Goal: Information Seeking & Learning: Learn about a topic

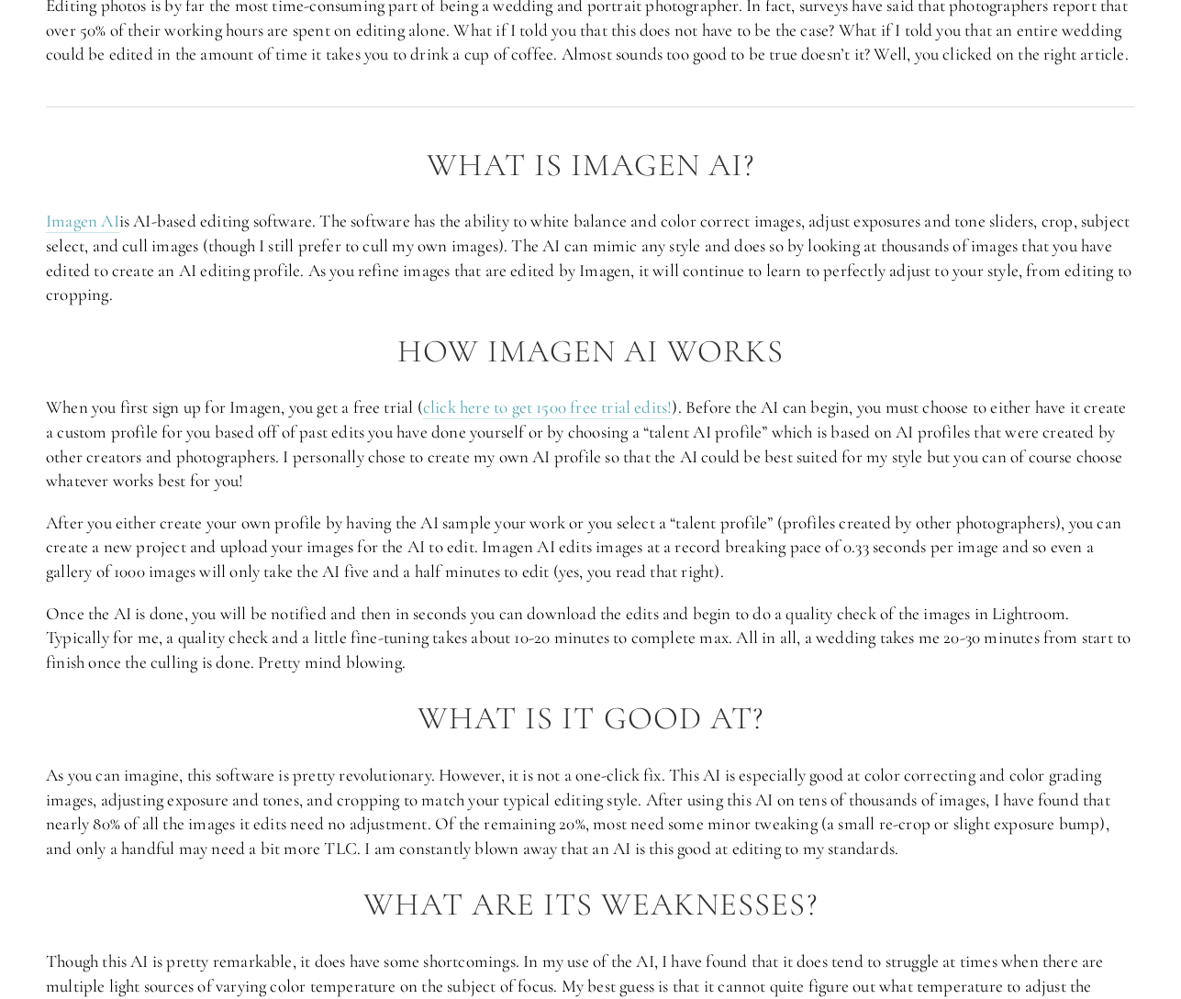
scroll to position [1047, 0]
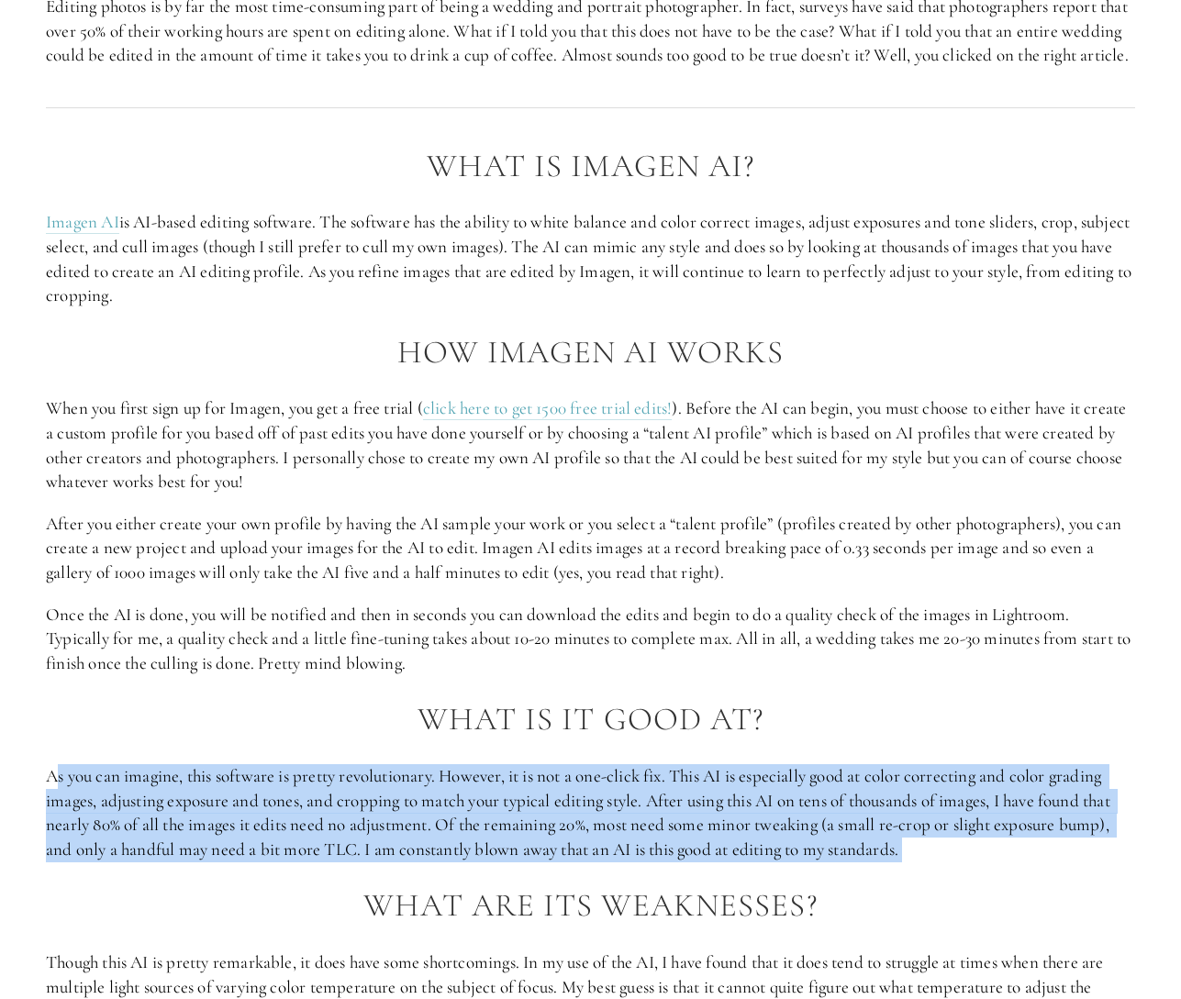
drag, startPoint x: 61, startPoint y: 803, endPoint x: 1032, endPoint y: 897, distance: 975.5
click at [1032, 897] on div "What is Imagen AI? Imagen AI is AI-based editing software. The software has the…" at bounding box center [590, 996] width 1089 height 1695
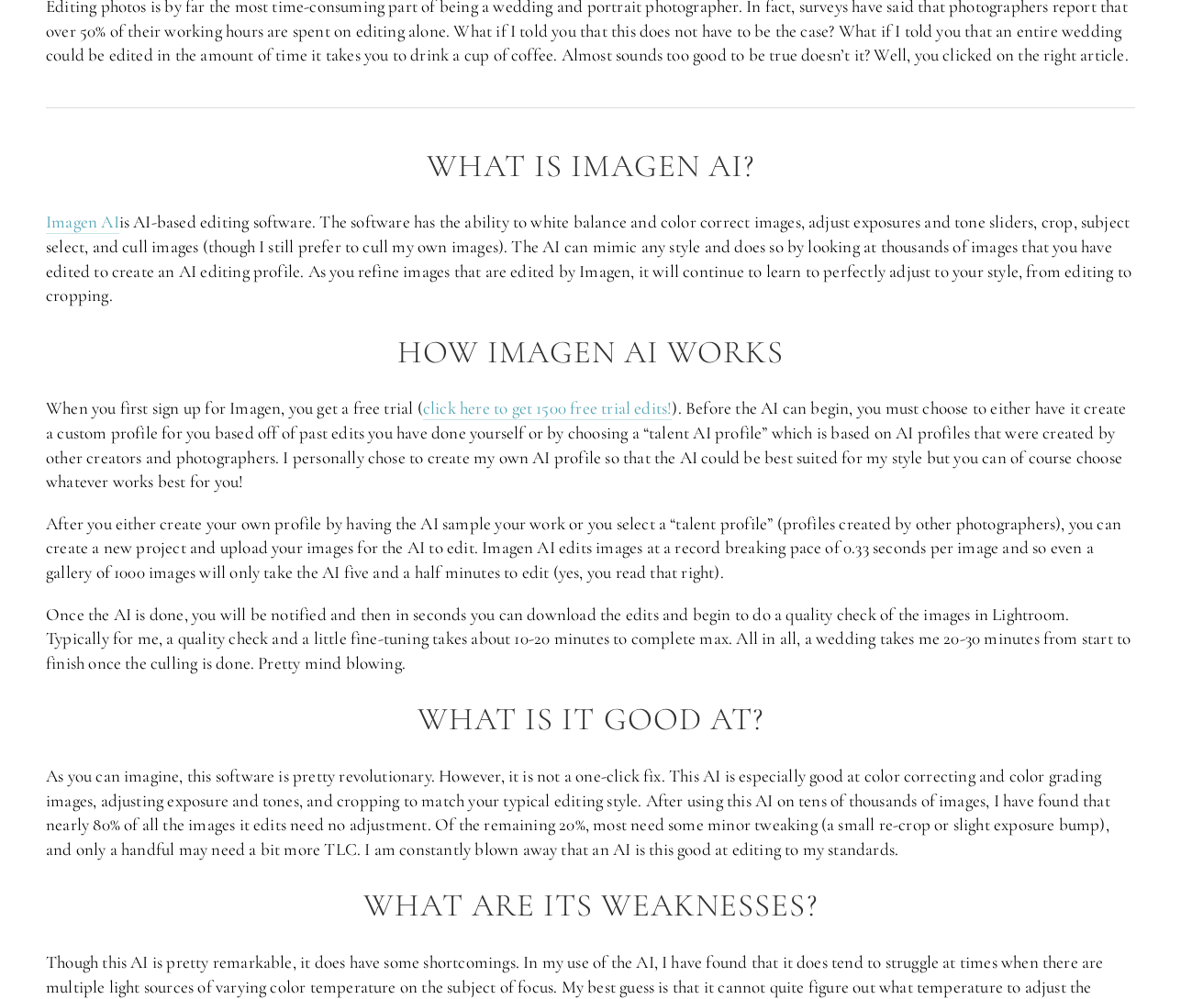
click at [1028, 896] on div "What is Imagen AI? Imagen AI is AI-based editing software. The software has the…" at bounding box center [590, 996] width 1089 height 1695
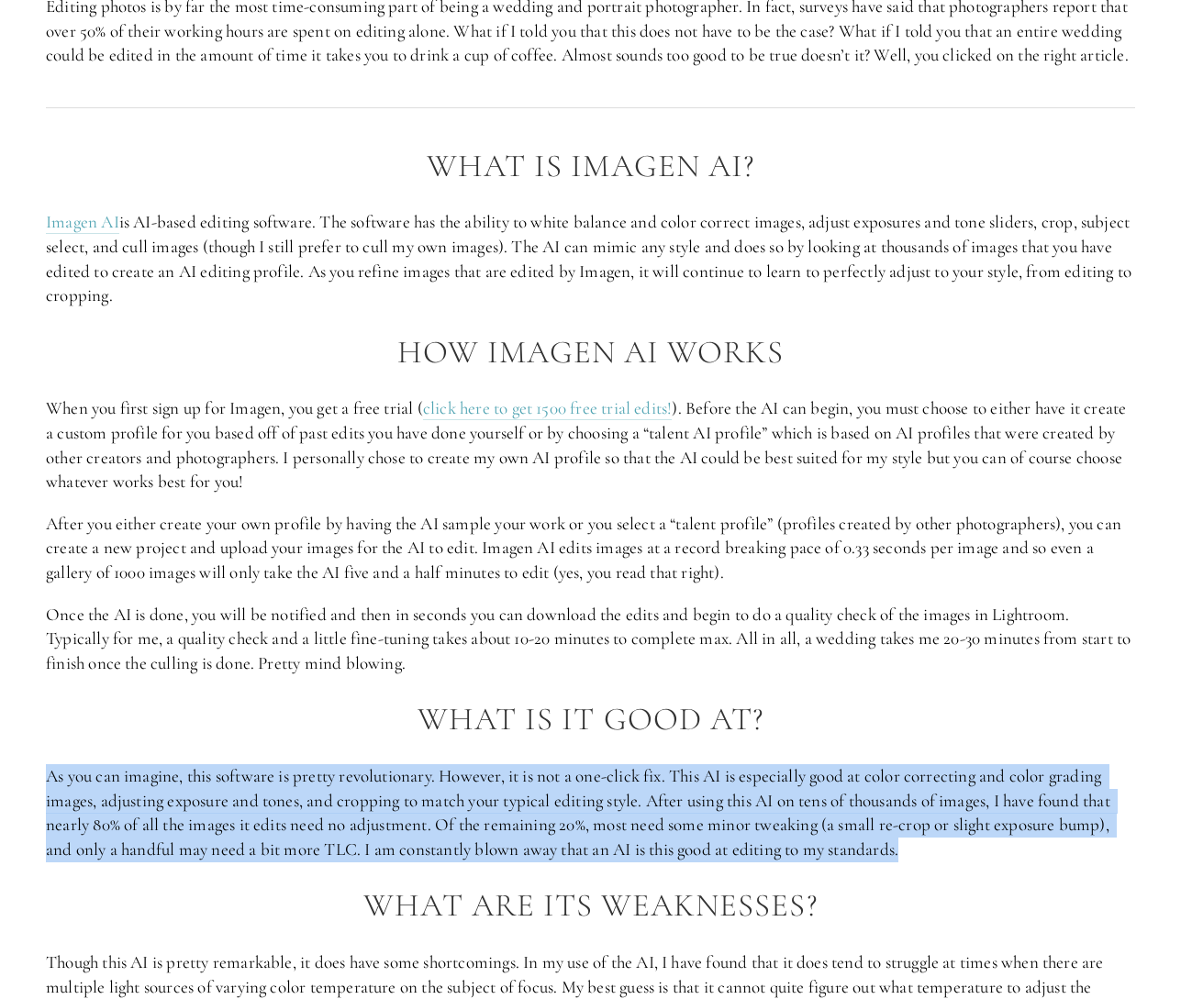
drag, startPoint x: 963, startPoint y: 880, endPoint x: 192, endPoint y: 746, distance: 782.5
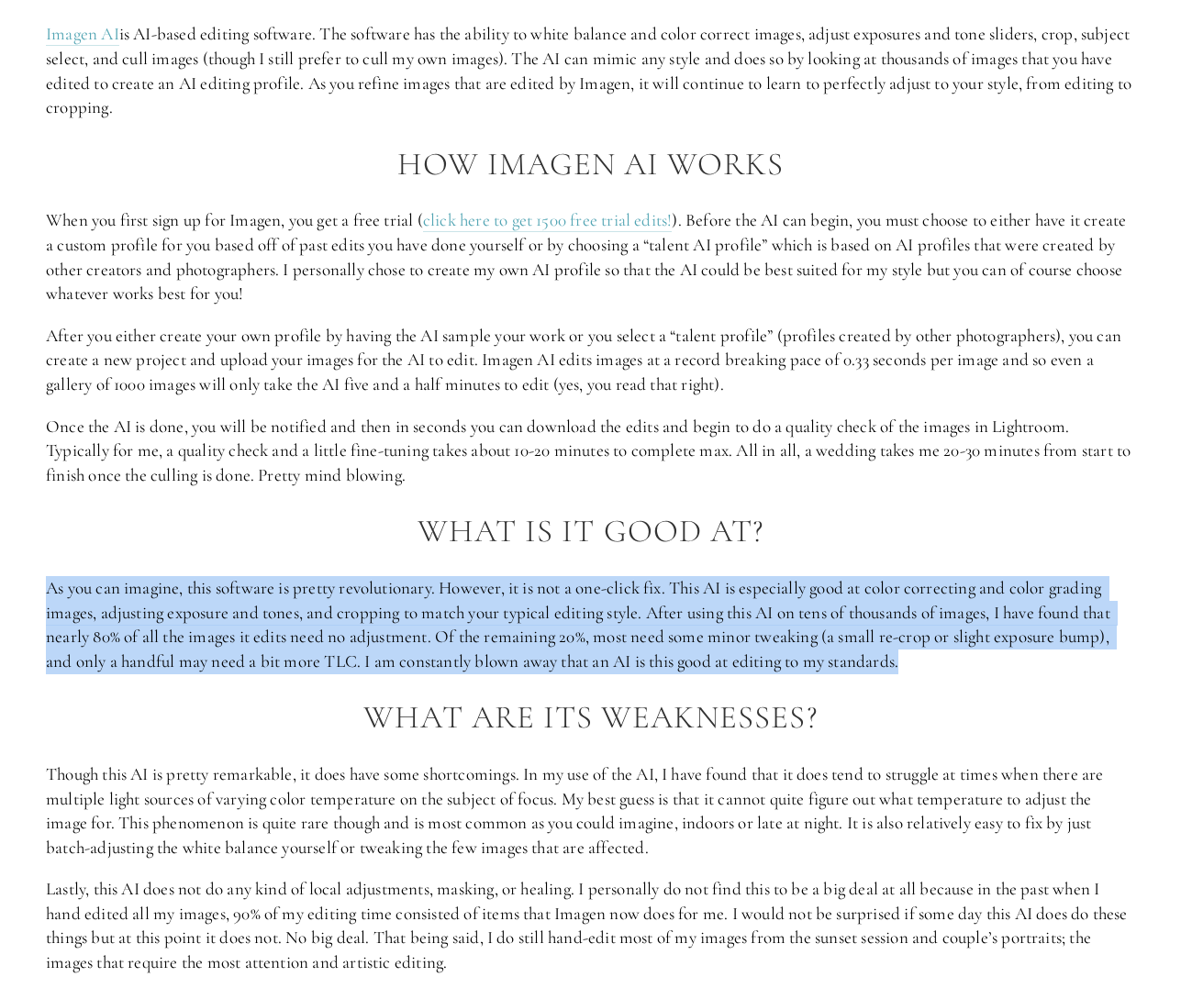
scroll to position [1550, 0]
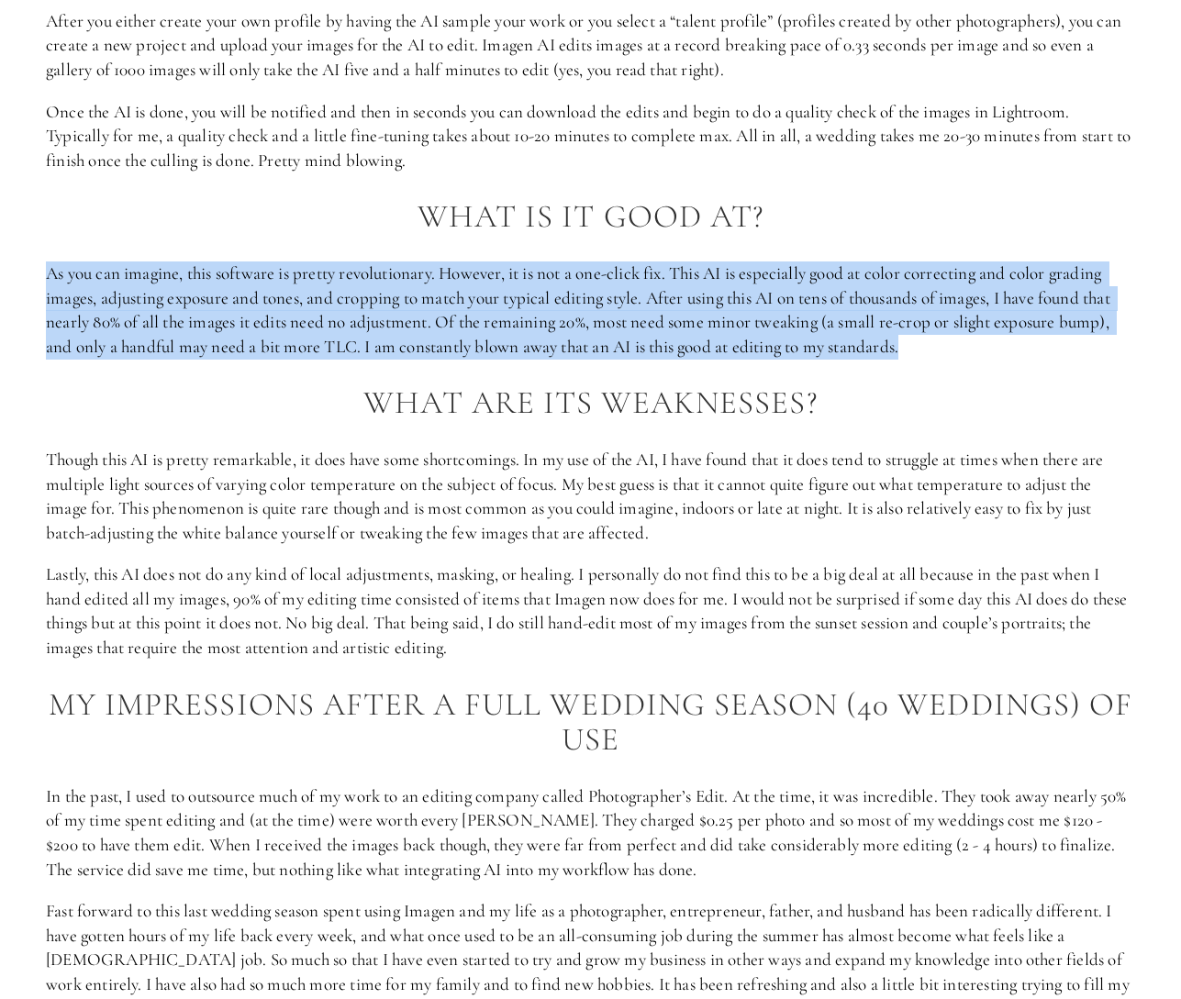
drag, startPoint x: 73, startPoint y: 478, endPoint x: 778, endPoint y: 678, distance: 733.5
click at [778, 678] on div "What is Imagen AI? Imagen AI is AI-based editing software. The software has the…" at bounding box center [590, 493] width 1089 height 1695
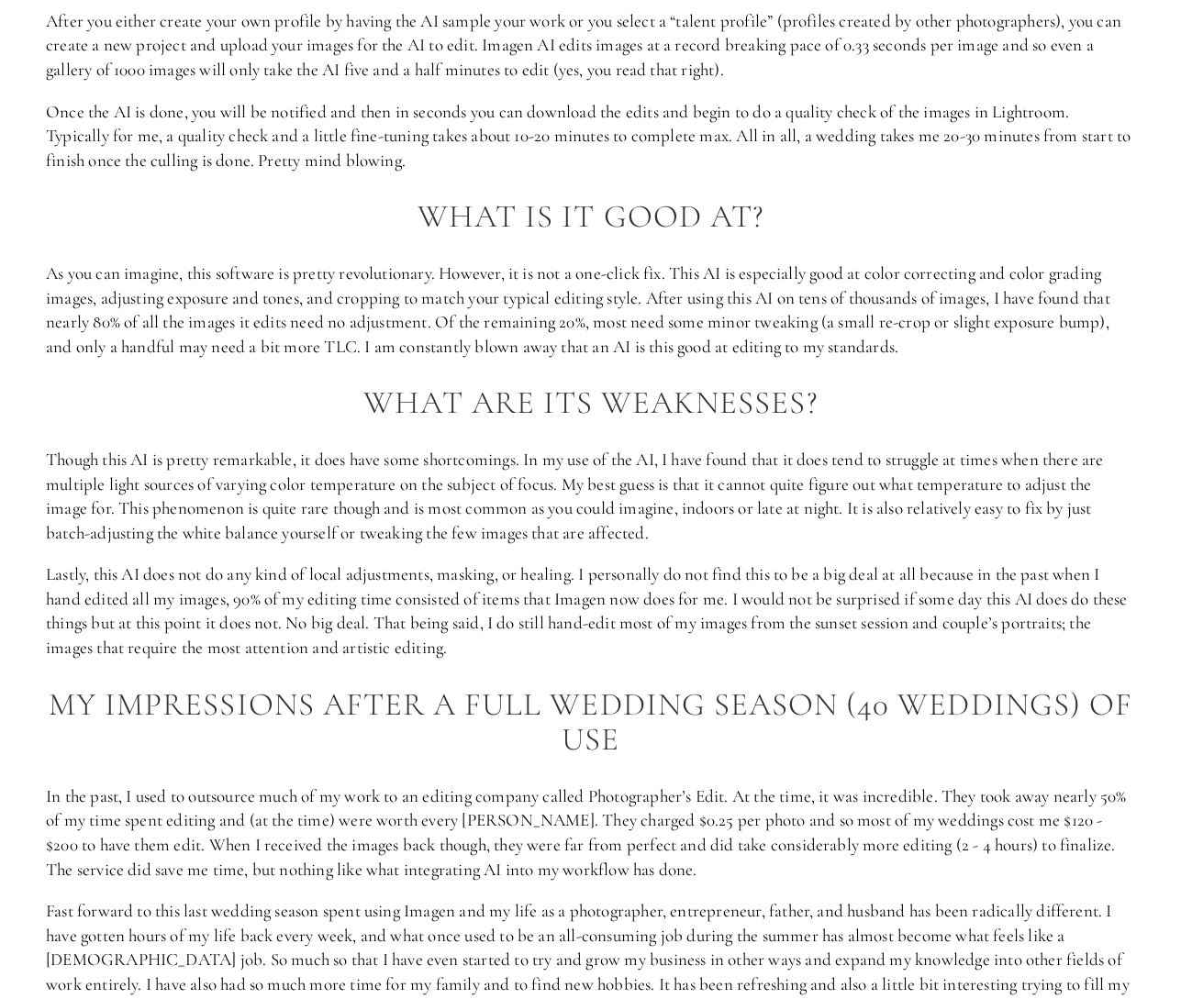
click at [776, 660] on p "Lastly, this AI does not do any kind of local adjustments, masking, or healing.…" at bounding box center [590, 611] width 1089 height 97
drag, startPoint x: 369, startPoint y: 608, endPoint x: -127, endPoint y: 507, distance: 505.9
click at [955, 586] on div "What is Imagen AI? Imagen AI is AI-based editing software. The software has the…" at bounding box center [590, 493] width 1089 height 1695
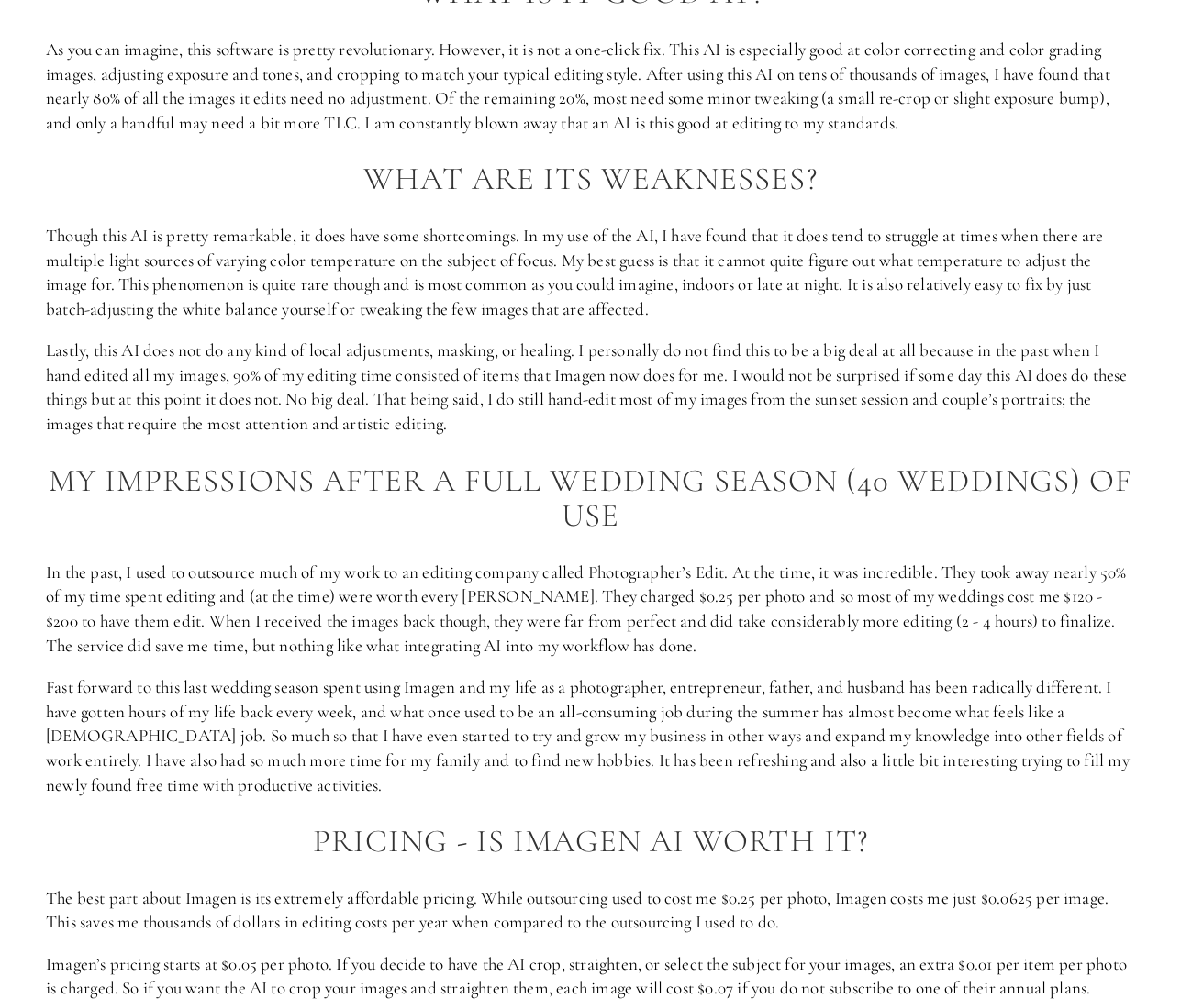
scroll to position [2009, 0]
